Goal: Task Accomplishment & Management: Manage account settings

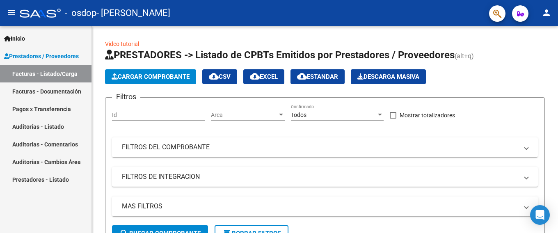
click at [50, 69] on link "Facturas - Listado/Carga" at bounding box center [46, 74] width 92 height 18
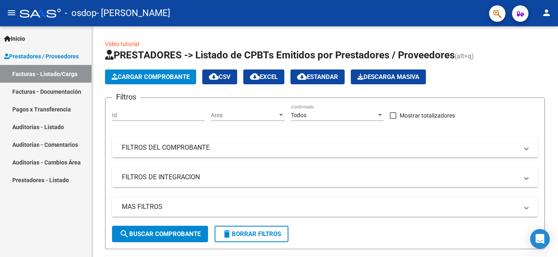
click at [35, 88] on link "Facturas - Documentación" at bounding box center [46, 92] width 92 height 18
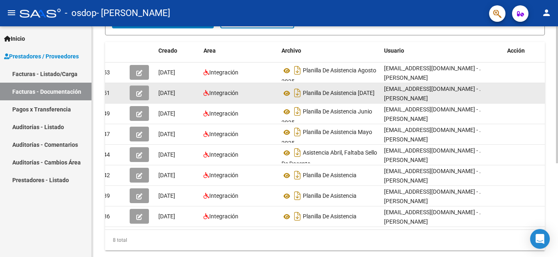
scroll to position [116, 0]
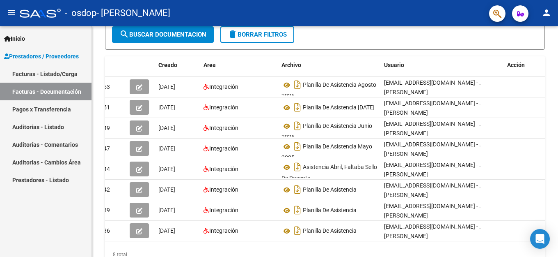
click at [31, 110] on link "Pagos x Transferencia" at bounding box center [46, 109] width 92 height 18
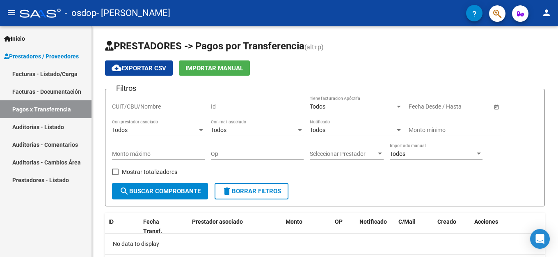
click at [25, 38] on span "Inicio" at bounding box center [14, 38] width 21 height 9
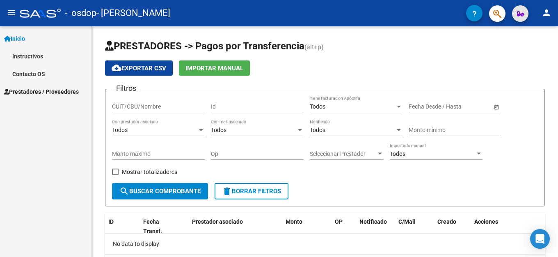
click at [517, 13] on button "button" at bounding box center [520, 13] width 16 height 16
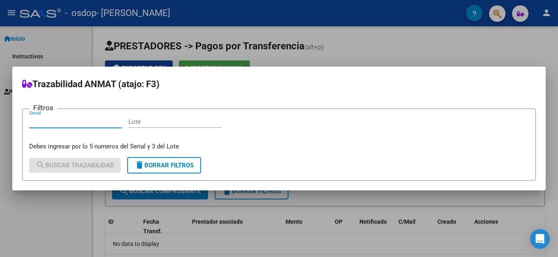
click at [438, 30] on div at bounding box center [279, 128] width 558 height 257
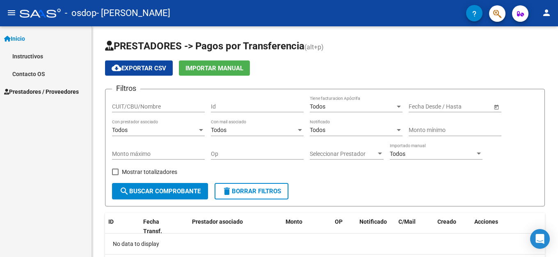
click at [473, 11] on icon "button" at bounding box center [475, 14] width 4 height 6
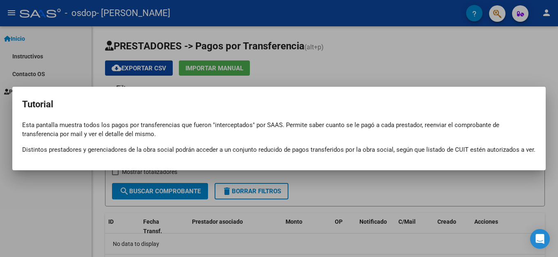
click at [379, 59] on div at bounding box center [279, 128] width 558 height 257
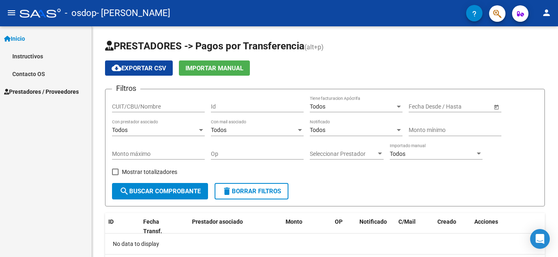
click at [13, 11] on mat-icon "menu" at bounding box center [12, 13] width 10 height 10
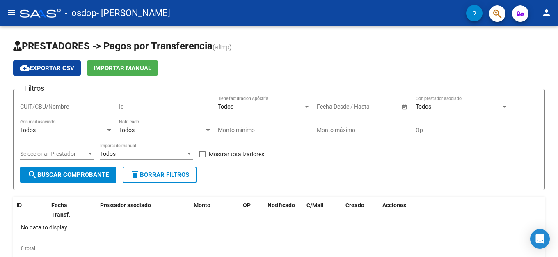
click at [13, 11] on mat-icon "menu" at bounding box center [12, 13] width 10 height 10
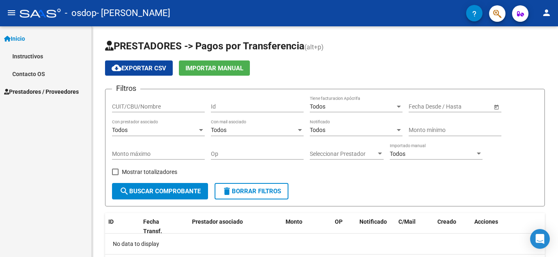
click at [551, 12] on mat-icon "person" at bounding box center [547, 13] width 10 height 10
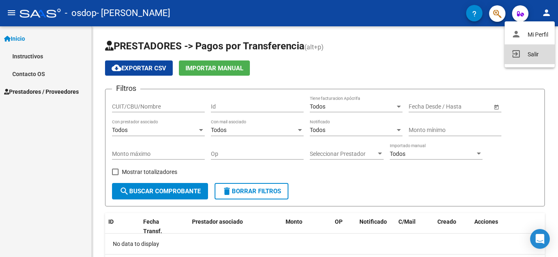
click at [536, 55] on button "exit_to_app Salir" at bounding box center [530, 54] width 50 height 20
